Goal: Information Seeking & Learning: Learn about a topic

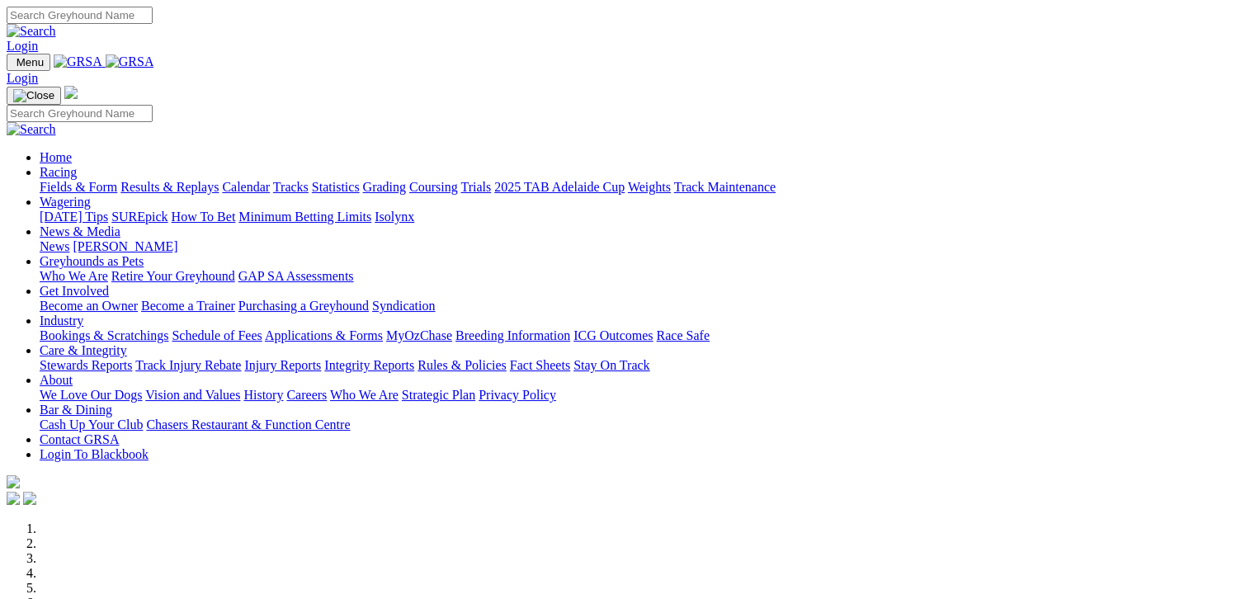
click at [219, 180] on link "Results & Replays" at bounding box center [169, 187] width 98 height 14
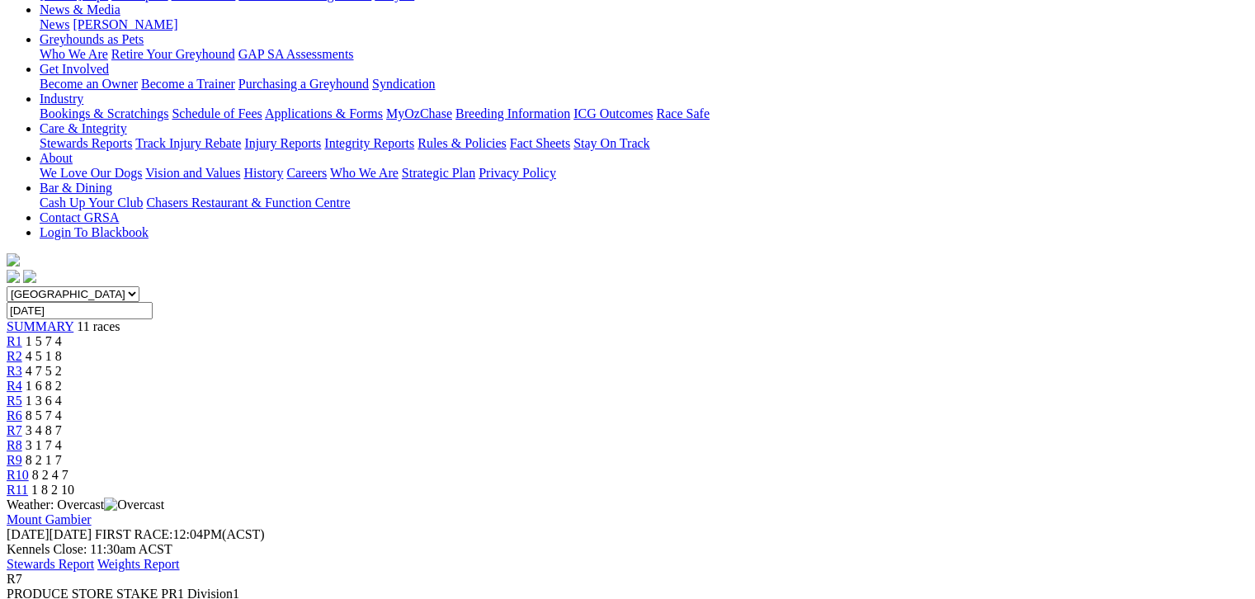
scroll to position [267, 0]
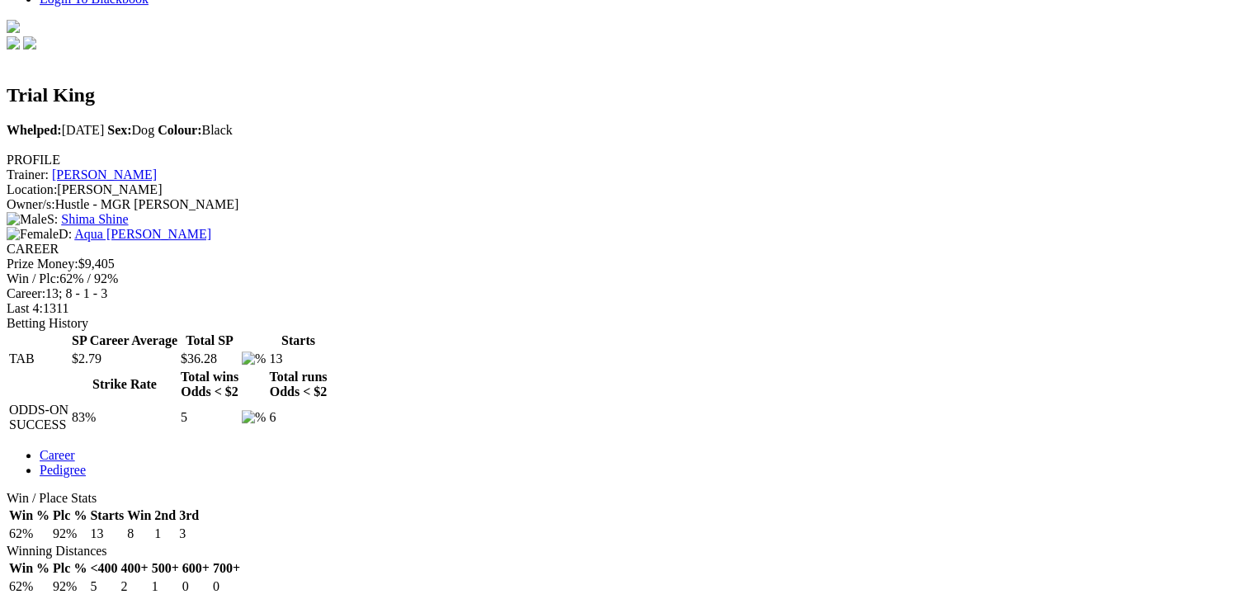
scroll to position [701, 0]
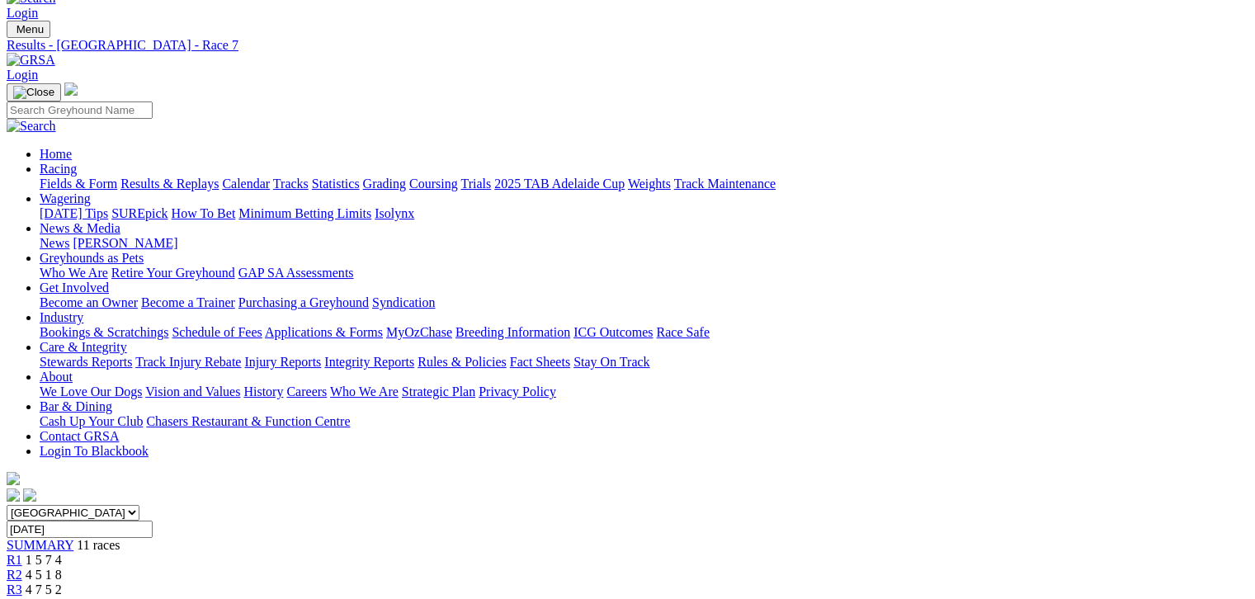
scroll to position [227, 0]
